Goal: Transaction & Acquisition: Book appointment/travel/reservation

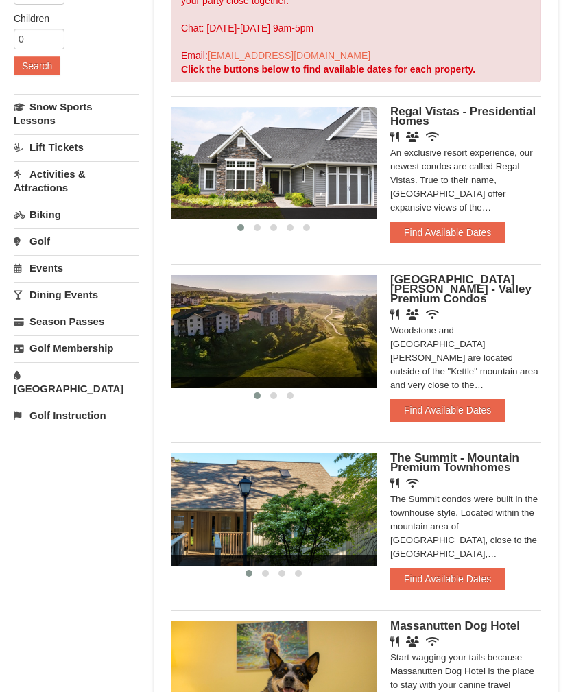
scroll to position [254, 0]
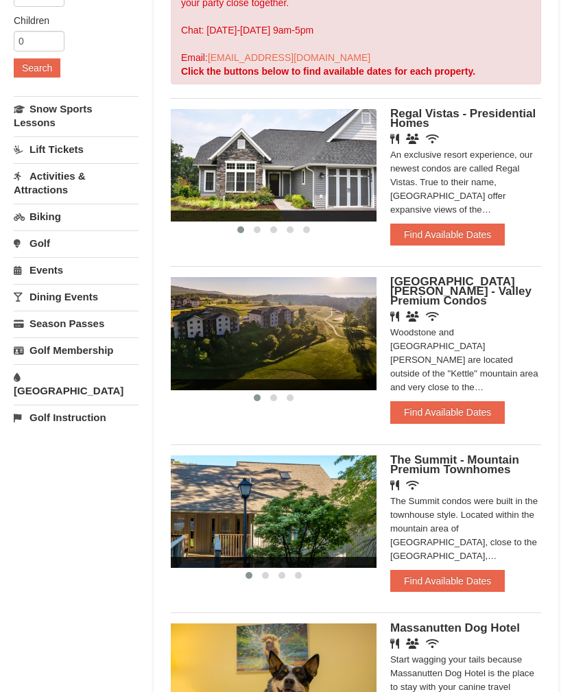
click at [456, 570] on button "Find Available Dates" at bounding box center [447, 581] width 114 height 22
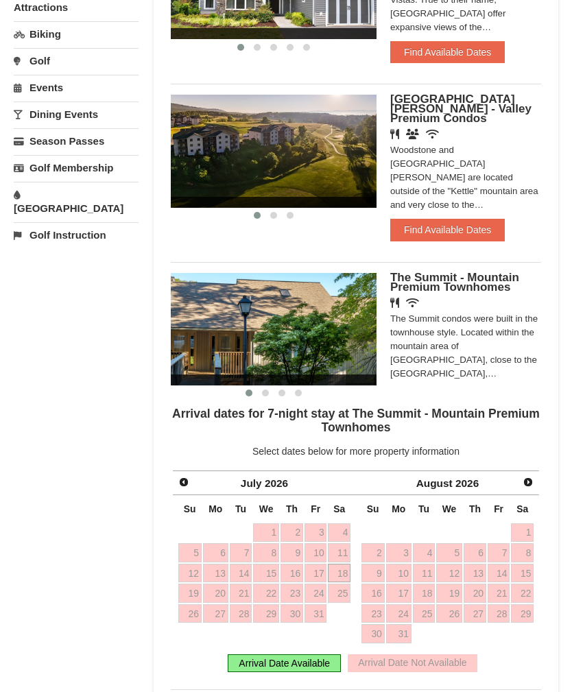
scroll to position [435, 0]
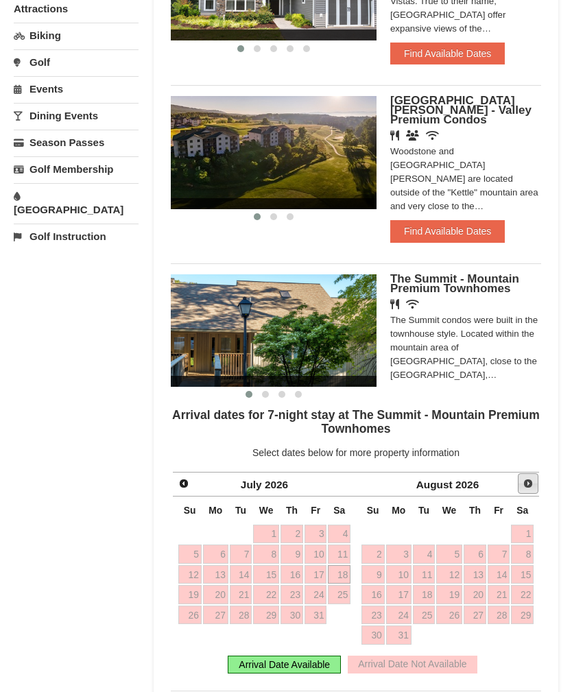
click at [530, 478] on span "Next" at bounding box center [527, 483] width 11 height 11
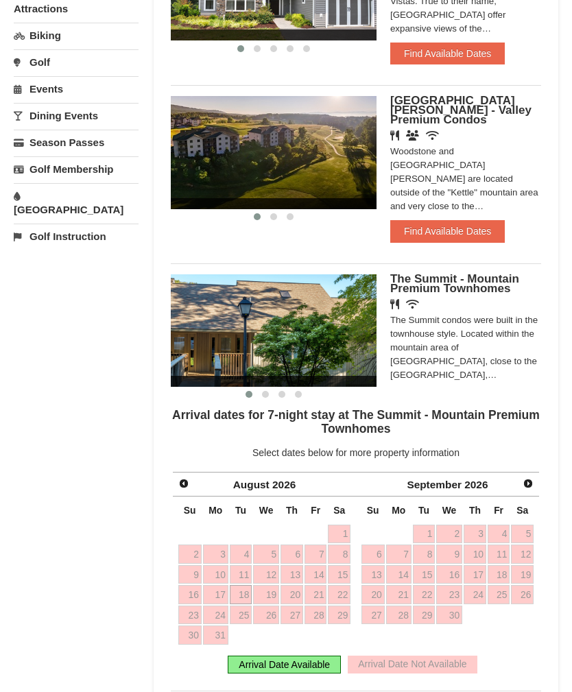
click at [186, 480] on span "Prev" at bounding box center [183, 483] width 11 height 11
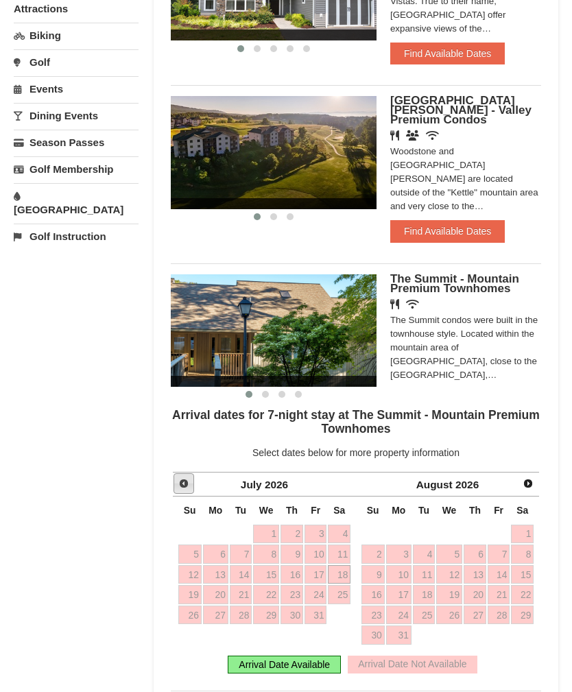
click at [187, 479] on span "Prev" at bounding box center [183, 483] width 11 height 11
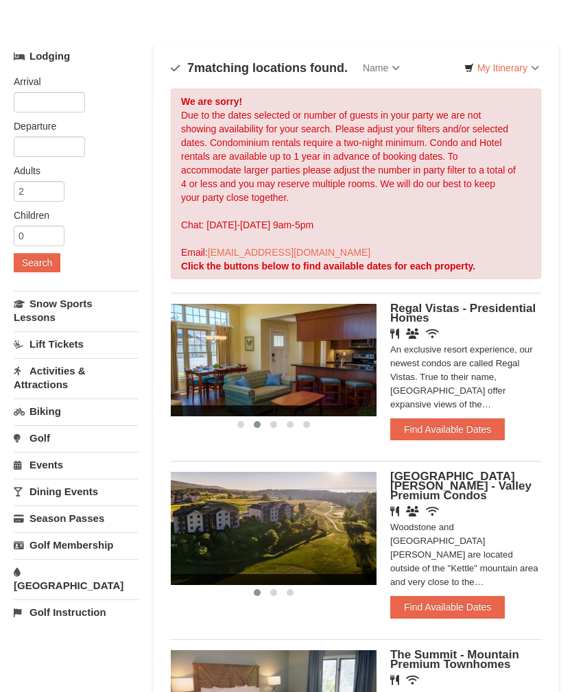
scroll to position [60, 0]
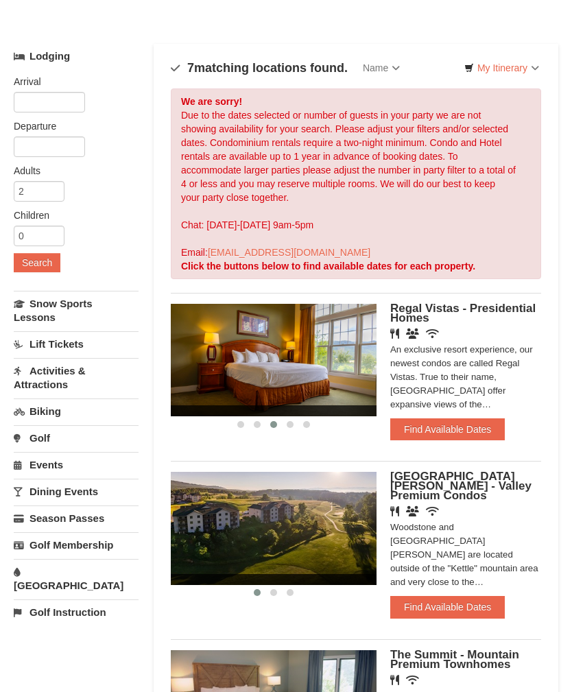
click at [459, 428] on button "Find Available Dates" at bounding box center [447, 429] width 114 height 22
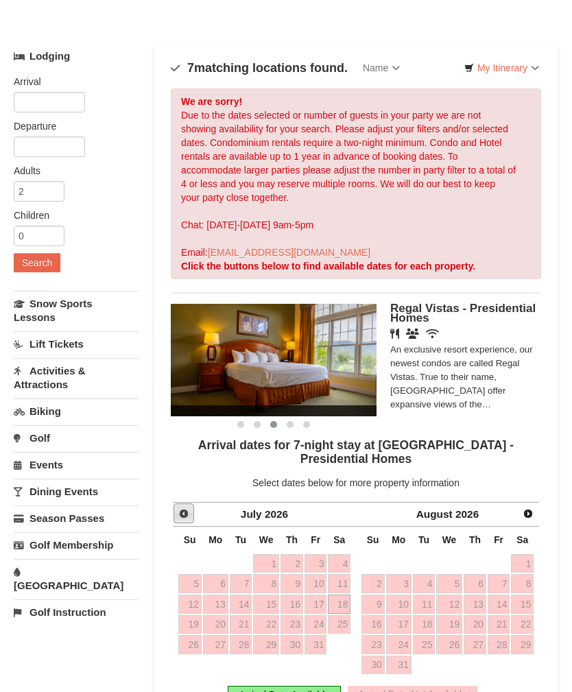
click at [180, 510] on span "Prev" at bounding box center [183, 513] width 11 height 11
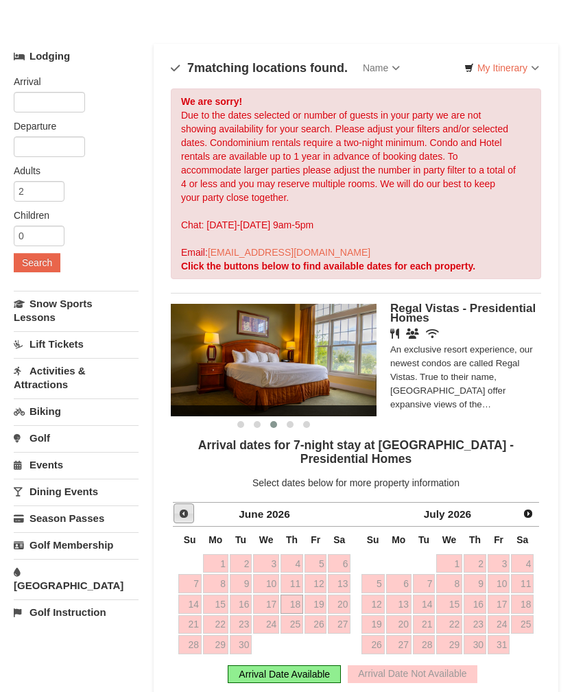
click at [186, 509] on span "Prev" at bounding box center [183, 513] width 11 height 11
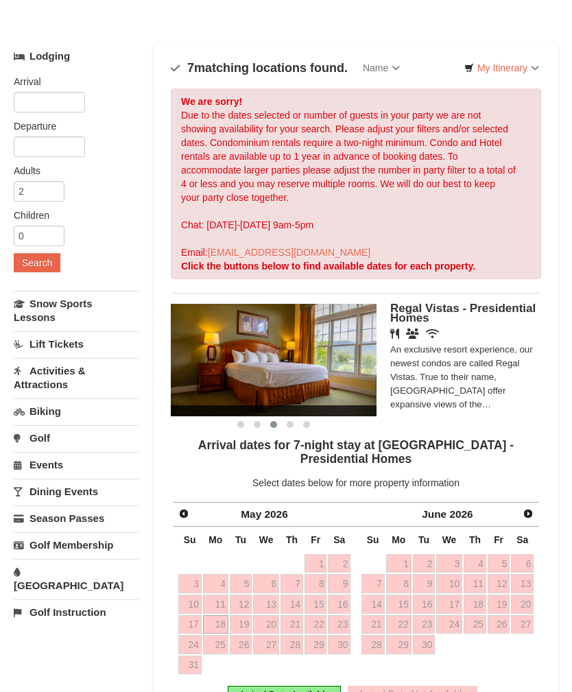
click at [186, 509] on span "Prev" at bounding box center [183, 513] width 11 height 11
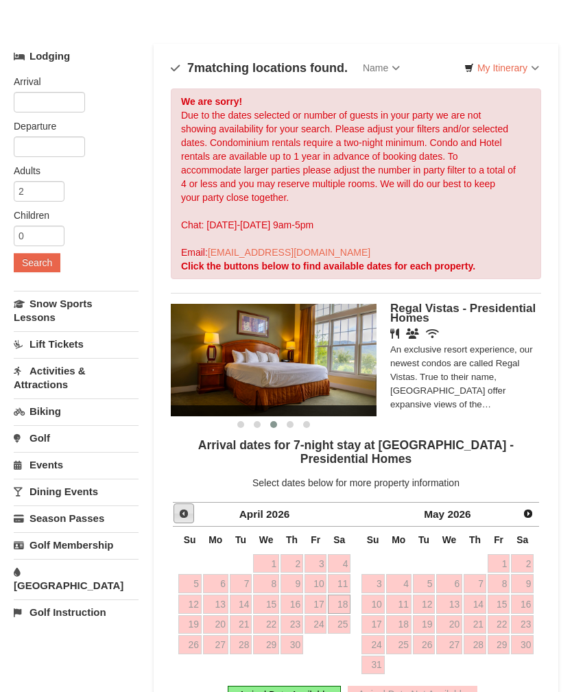
click at [189, 515] on link "Prev" at bounding box center [183, 513] width 21 height 21
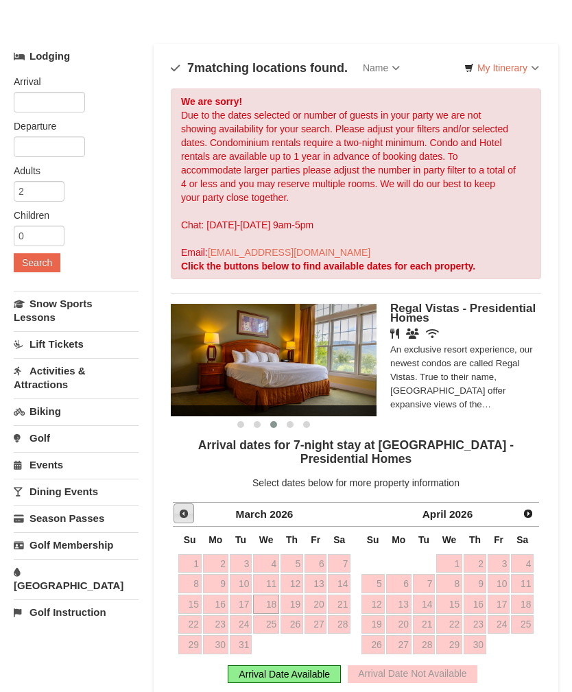
click at [190, 507] on link "Prev" at bounding box center [183, 513] width 21 height 21
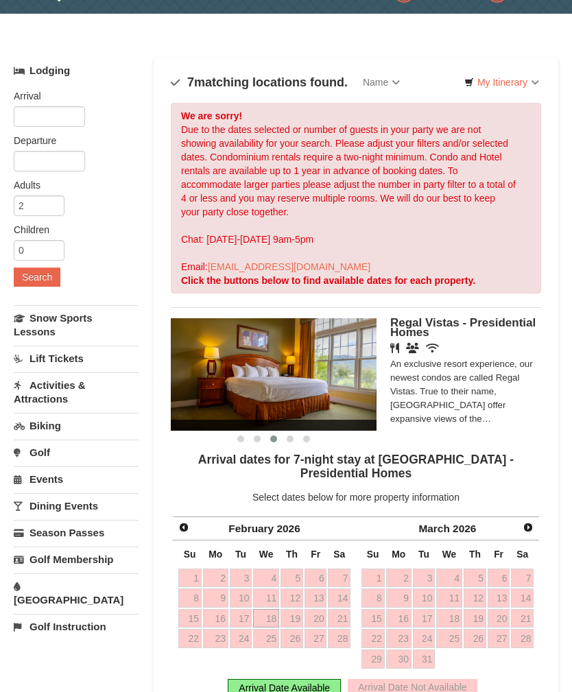
scroll to position [0, 0]
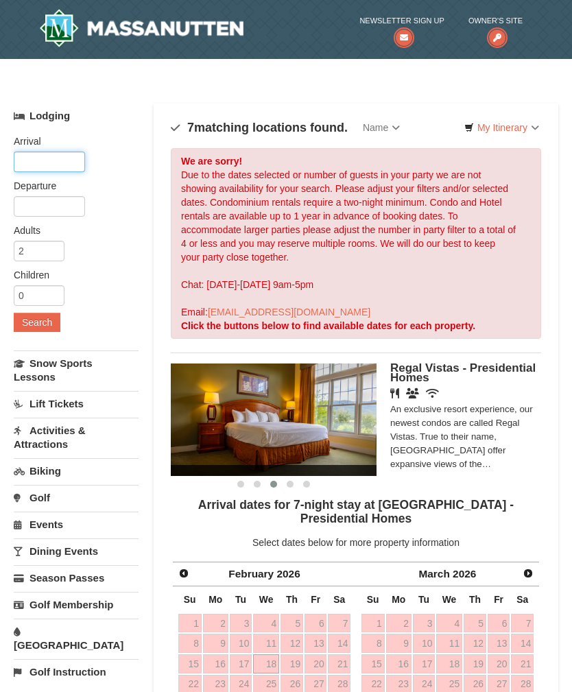
click at [69, 171] on input "text" at bounding box center [49, 161] width 71 height 21
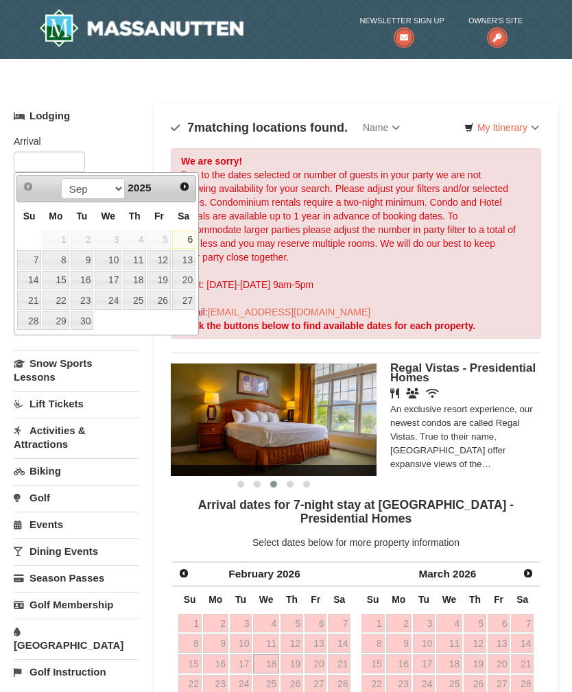
click at [190, 257] on link "13" at bounding box center [183, 259] width 23 height 19
type input "[DATE]"
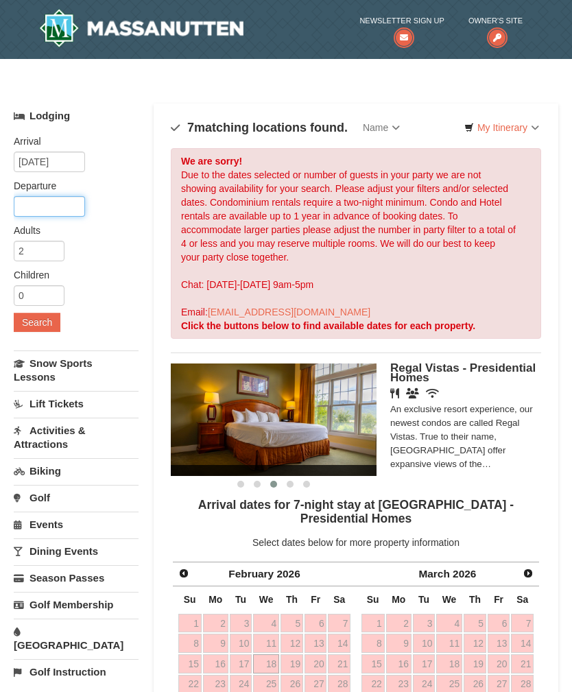
click at [69, 206] on input "text" at bounding box center [49, 206] width 71 height 21
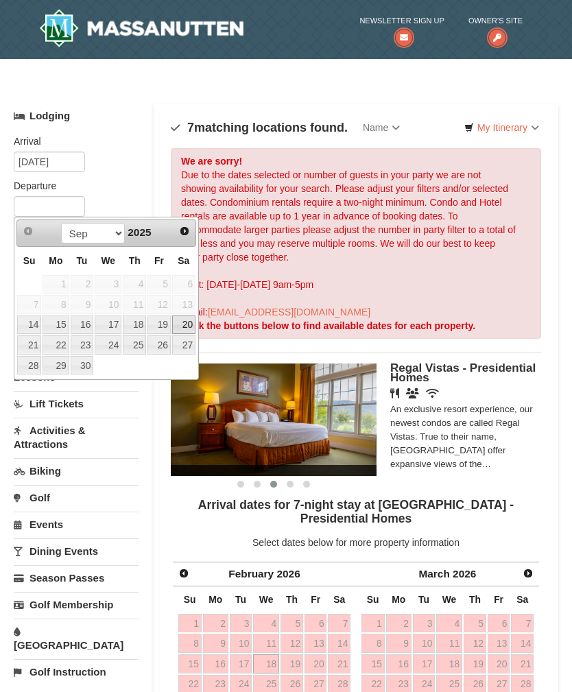
click at [192, 328] on link "20" at bounding box center [183, 324] width 23 height 19
type input "[DATE]"
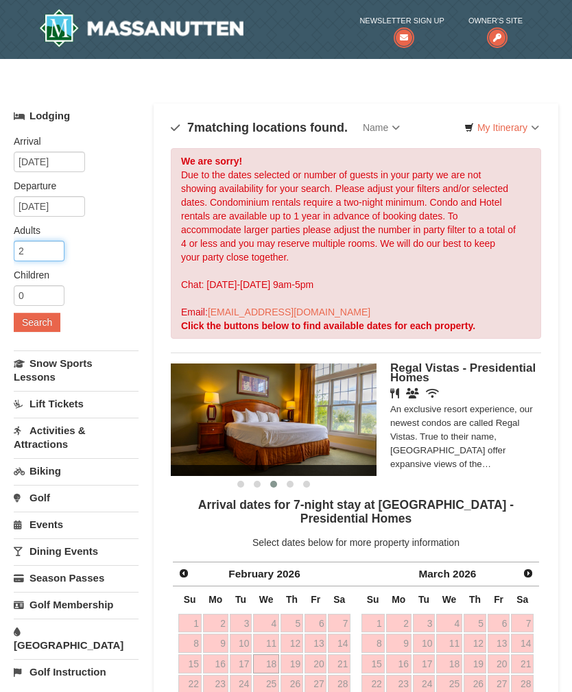
click at [52, 252] on input "2" at bounding box center [39, 251] width 51 height 21
type input "4"
click at [45, 330] on button "Search" at bounding box center [37, 322] width 47 height 19
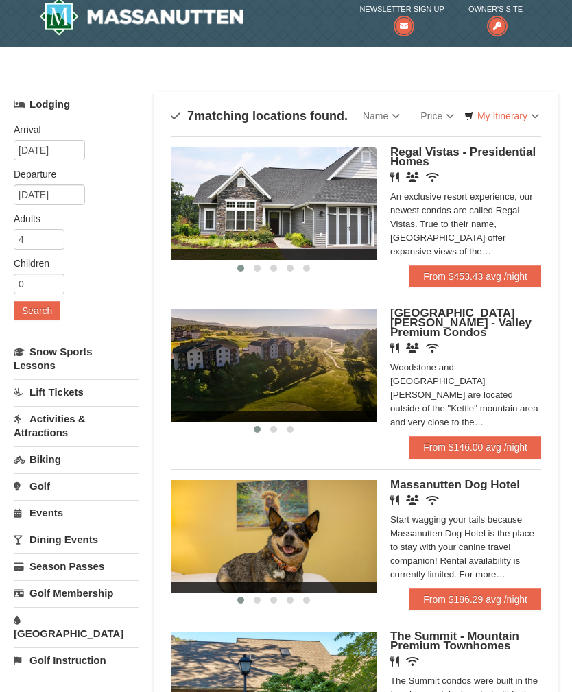
scroll to position [12, 0]
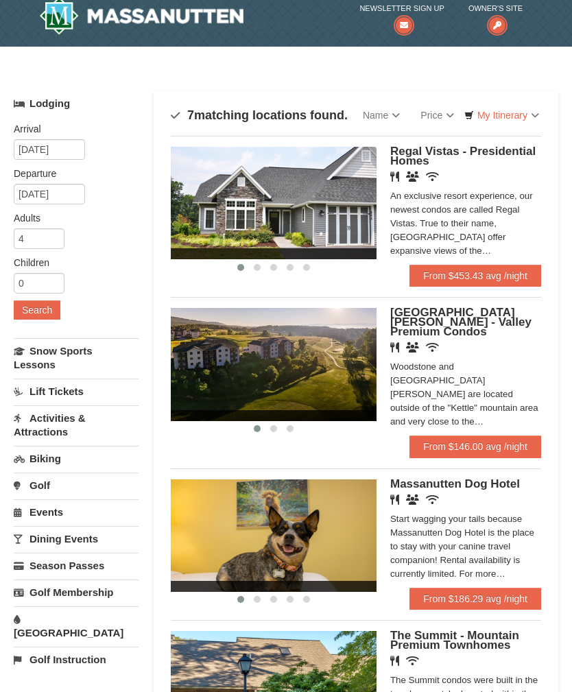
click at [492, 281] on link "From $453.43 avg /night" at bounding box center [475, 276] width 132 height 22
